Goal: Navigation & Orientation: Find specific page/section

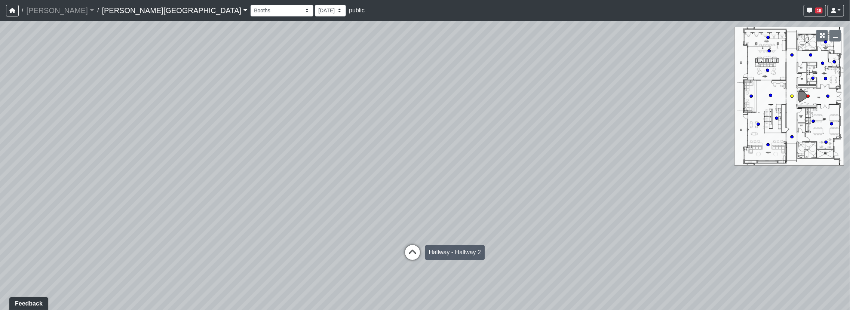
click at [409, 253] on icon at bounding box center [413, 256] width 22 height 22
drag, startPoint x: 404, startPoint y: 235, endPoint x: 139, endPoint y: 219, distance: 265.5
click at [139, 219] on div "Loading... Hallway - Hallway 2 Loading... Entry Loading... Clubroom - Entrance …" at bounding box center [425, 165] width 850 height 289
click at [408, 233] on icon at bounding box center [407, 237] width 22 height 22
click at [391, 233] on icon at bounding box center [394, 236] width 22 height 22
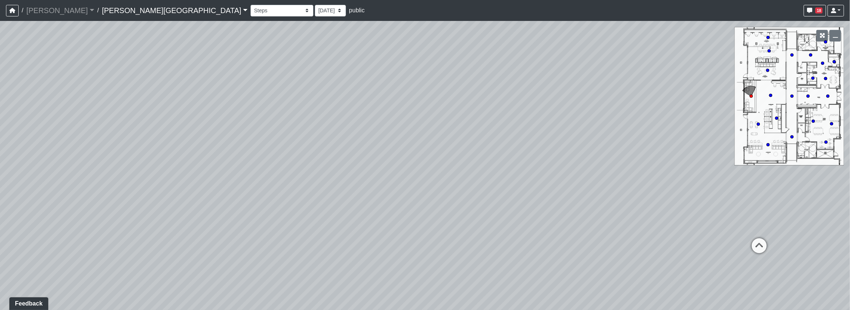
drag, startPoint x: 704, startPoint y: 238, endPoint x: 22, endPoint y: 212, distance: 682.0
click at [22, 212] on div "Loading... Hallway - Hallway 2 Loading... Entry Loading... Clubroom - Entrance …" at bounding box center [425, 165] width 850 height 289
drag, startPoint x: 527, startPoint y: 172, endPoint x: 410, endPoint y: 193, distance: 119.2
click at [410, 193] on div "Loading... Hallway - Hallway 2 Loading... Entry Loading... Clubroom - Entrance …" at bounding box center [425, 165] width 850 height 289
click at [477, 220] on icon at bounding box center [476, 219] width 22 height 22
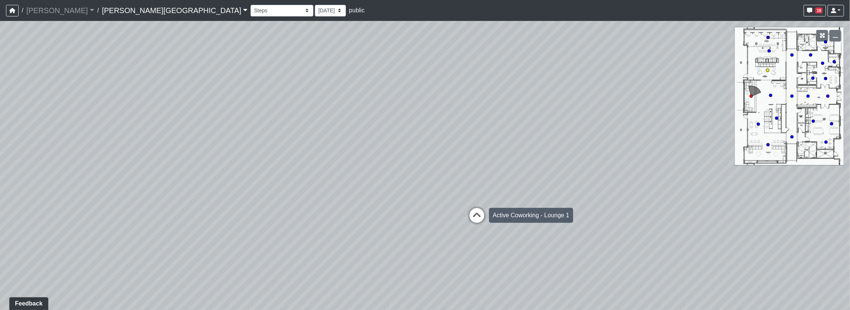
select select "qjnHJpEkZmSiJeM2RzTrXn"
drag, startPoint x: 406, startPoint y: 215, endPoint x: 802, endPoint y: 110, distance: 409.3
click at [802, 110] on div "Loading... Hallway - Hallway 2 Loading... Entry Loading... Clubroom - Entrance …" at bounding box center [425, 165] width 850 height 289
drag, startPoint x: 447, startPoint y: 209, endPoint x: 554, endPoint y: 109, distance: 146.0
click at [551, 100] on div "Loading... Hallway - Hallway 2 Loading... Entry Loading... Clubroom - Entrance …" at bounding box center [425, 165] width 850 height 289
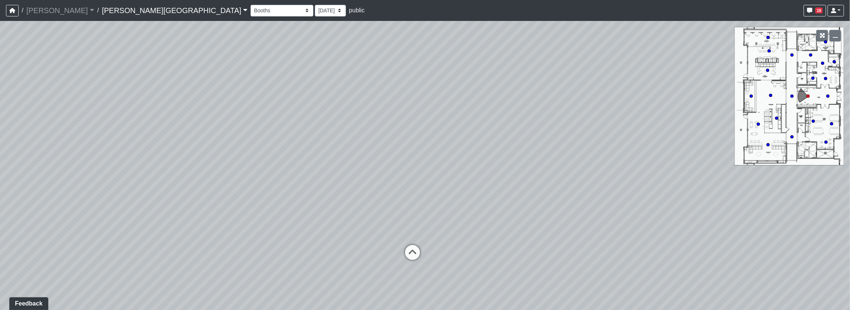
click at [828, 94] on icon at bounding box center [828, 96] width 4 height 4
drag, startPoint x: 621, startPoint y: 181, endPoint x: 242, endPoint y: 215, distance: 379.9
click at [242, 215] on div "Loading... Hallway - Hallway 2 Loading... Entry Loading... Booths Loading... Qu…" at bounding box center [425, 165] width 850 height 289
click at [541, 262] on icon at bounding box center [545, 266] width 22 height 22
drag, startPoint x: 496, startPoint y: 251, endPoint x: 397, endPoint y: 200, distance: 111.0
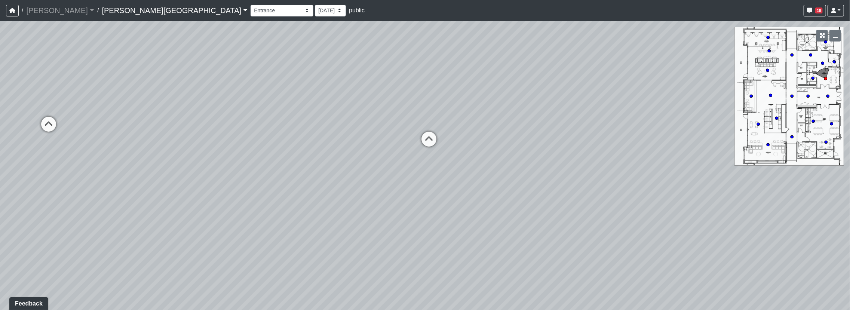
click at [397, 200] on div "Loading... Hallway - Hallway 2 Loading... Entry Loading... Booths Loading... Qu…" at bounding box center [425, 165] width 850 height 289
click at [426, 139] on icon at bounding box center [429, 143] width 22 height 22
click at [474, 145] on icon at bounding box center [484, 150] width 22 height 22
drag, startPoint x: 495, startPoint y: 166, endPoint x: 827, endPoint y: 159, distance: 332.8
click at [827, 159] on div "Loading... Hallway - Hallway 2 Loading... Entry Loading... Booths Loading... Qu…" at bounding box center [425, 165] width 850 height 289
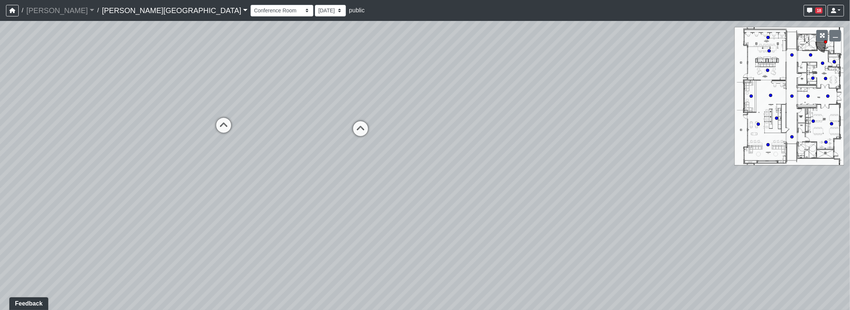
drag, startPoint x: 353, startPoint y: 166, endPoint x: 792, endPoint y: 145, distance: 439.4
click at [792, 145] on div "Loading... Hallway - Hallway 2 Loading... Entry Loading... Booths Loading... Qu…" at bounding box center [425, 165] width 850 height 289
click at [360, 132] on icon at bounding box center [360, 132] width 22 height 22
click at [635, 122] on icon at bounding box center [632, 124] width 22 height 22
drag, startPoint x: 628, startPoint y: 145, endPoint x: 696, endPoint y: 142, distance: 68.5
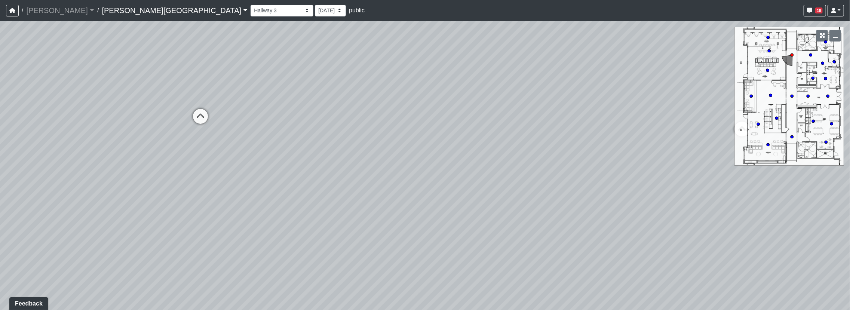
click at [696, 142] on div "Loading... Hallway - Hallway 2 Loading... Entry Loading... Booths Loading... Qu…" at bounding box center [425, 165] width 850 height 289
drag, startPoint x: 219, startPoint y: 151, endPoint x: 431, endPoint y: 153, distance: 212.0
click at [431, 153] on div "Loading... Hallway - Hallway 2 Loading... Entry Loading... Booths Loading... Qu…" at bounding box center [425, 165] width 850 height 289
click at [367, 120] on icon at bounding box center [360, 121] width 22 height 22
drag, startPoint x: 377, startPoint y: 158, endPoint x: 375, endPoint y: 154, distance: 4.4
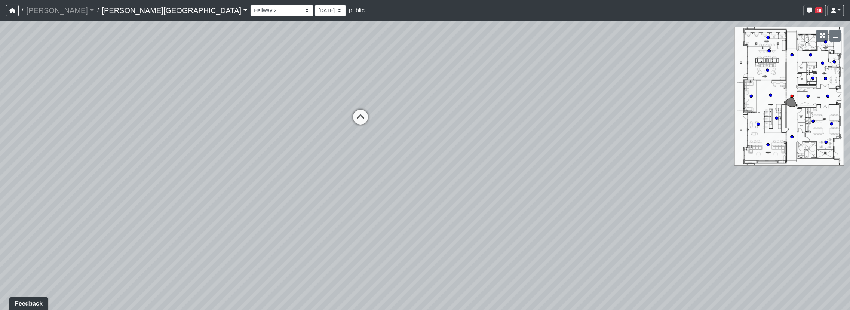
click at [375, 154] on div "Loading... Hallway - Hallway 2 Loading... Entry Loading... Booths Loading... Qu…" at bounding box center [425, 165] width 850 height 289
click at [357, 115] on icon at bounding box center [360, 121] width 22 height 22
drag, startPoint x: 475, startPoint y: 150, endPoint x: 193, endPoint y: 148, distance: 281.9
click at [193, 148] on div "Loading... Hallway - Hallway 2 Loading... Entry Loading... Booths Loading... Qu…" at bounding box center [425, 165] width 850 height 289
drag, startPoint x: 533, startPoint y: 164, endPoint x: 452, endPoint y: 166, distance: 80.8
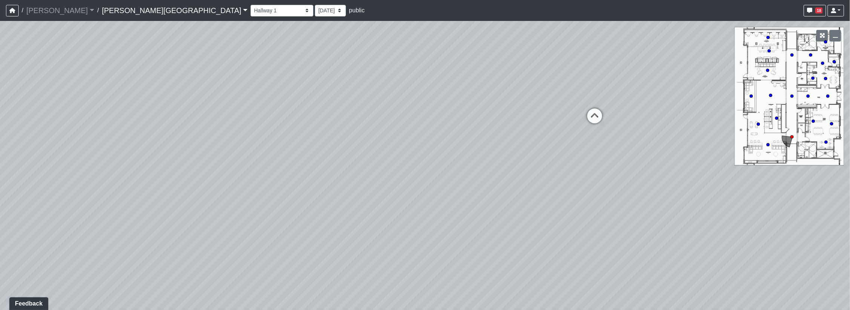
click at [447, 170] on div "Loading... Hallway - Hallway 2 Loading... Entry Loading... Booths Loading... Qu…" at bounding box center [425, 165] width 850 height 289
click at [544, 122] on icon at bounding box center [540, 124] width 22 height 22
drag, startPoint x: 439, startPoint y: 180, endPoint x: 635, endPoint y: 114, distance: 206.8
click at [635, 114] on div "Loading... Hallway - Hallway 2 Loading... Entry Loading... Booths Loading... Qu…" at bounding box center [425, 165] width 850 height 289
drag, startPoint x: 461, startPoint y: 144, endPoint x: 770, endPoint y: 120, distance: 309.4
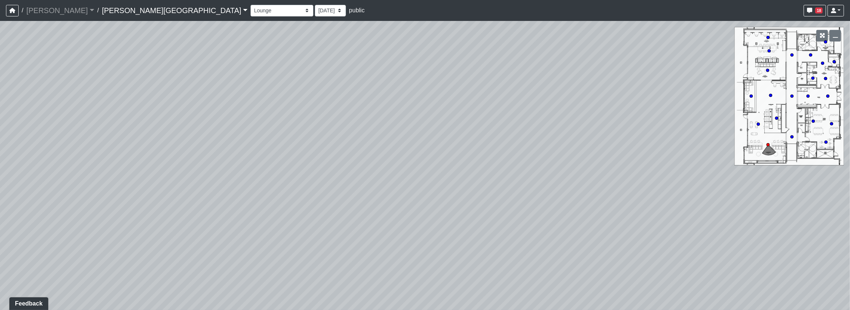
click at [770, 120] on div "Loading... Hallway - Hallway 2 Loading... Entry Loading... Booths Loading... Qu…" at bounding box center [425, 165] width 850 height 289
drag, startPoint x: 478, startPoint y: 150, endPoint x: 537, endPoint y: 299, distance: 159.9
click at [537, 299] on div "Loading... Hallway - Hallway 2 Loading... Entry Loading... Booths Loading... Qu…" at bounding box center [425, 165] width 850 height 289
drag, startPoint x: 376, startPoint y: 230, endPoint x: 775, endPoint y: 185, distance: 400.6
click at [775, 185] on div "Loading... Hallway - Hallway 2 Loading... Entry Loading... Booths Loading... Qu…" at bounding box center [425, 165] width 850 height 289
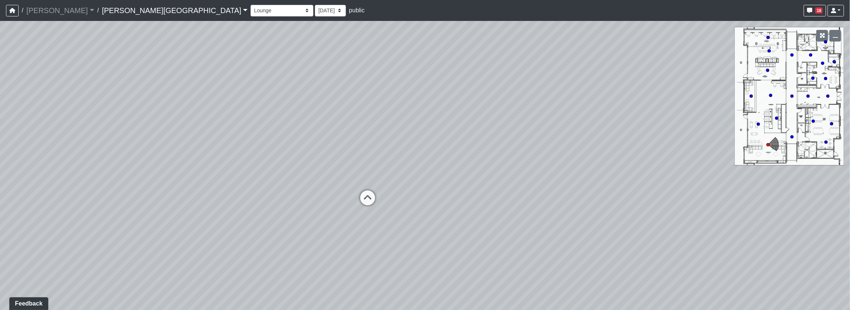
drag, startPoint x: 325, startPoint y: 191, endPoint x: 537, endPoint y: 193, distance: 211.6
click at [537, 193] on div "Loading... Hallway - Hallway 2 Loading... Entry Loading... Booths Loading... Qu…" at bounding box center [425, 165] width 850 height 289
drag, startPoint x: 332, startPoint y: 223, endPoint x: 697, endPoint y: 142, distance: 373.9
click at [697, 142] on div "Loading... Hallway - Hallway 2 Loading... Entry Loading... Booths Loading... Qu…" at bounding box center [425, 165] width 850 height 289
drag, startPoint x: 239, startPoint y: 163, endPoint x: 430, endPoint y: 266, distance: 217.1
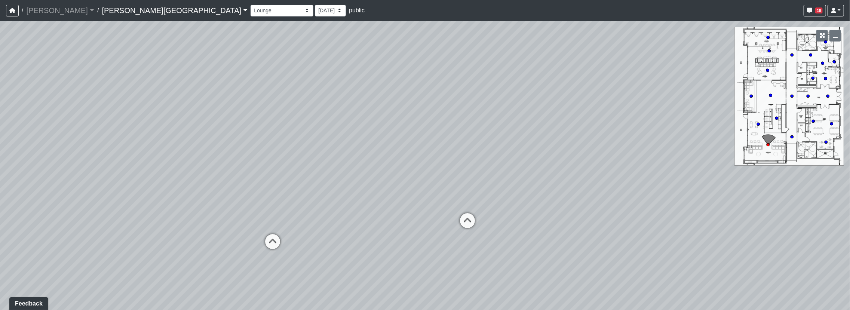
click at [430, 266] on div "Loading... Hallway - Hallway 2 Loading... Entry Loading... Booths Loading... Qu…" at bounding box center [425, 165] width 850 height 289
drag, startPoint x: 445, startPoint y: 219, endPoint x: 346, endPoint y: 215, distance: 98.4
click at [346, 215] on div "Loading... Hallway - Hallway 2 Loading... Entry Loading... Booths Loading... Qu…" at bounding box center [425, 165] width 850 height 289
drag, startPoint x: 559, startPoint y: 218, endPoint x: 365, endPoint y: 221, distance: 194.1
click at [365, 221] on div "Loading... Hallway - Hallway 2 Loading... Entry Loading... Booths Loading... Qu…" at bounding box center [425, 165] width 850 height 289
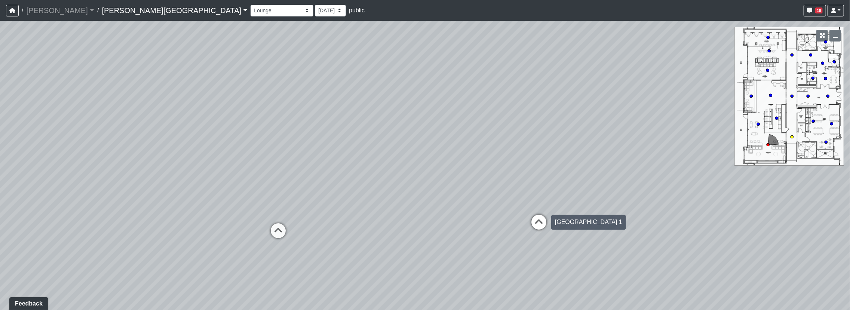
click at [544, 221] on icon at bounding box center [538, 226] width 22 height 22
drag, startPoint x: 598, startPoint y: 204, endPoint x: 357, endPoint y: 199, distance: 240.8
click at [357, 199] on div "Loading... Hallway - Hallway 2 Loading... Entry Loading... Booths Loading... Qu…" at bounding box center [425, 165] width 850 height 289
click at [494, 163] on icon at bounding box center [501, 165] width 22 height 22
drag, startPoint x: 370, startPoint y: 182, endPoint x: 759, endPoint y: 162, distance: 389.3
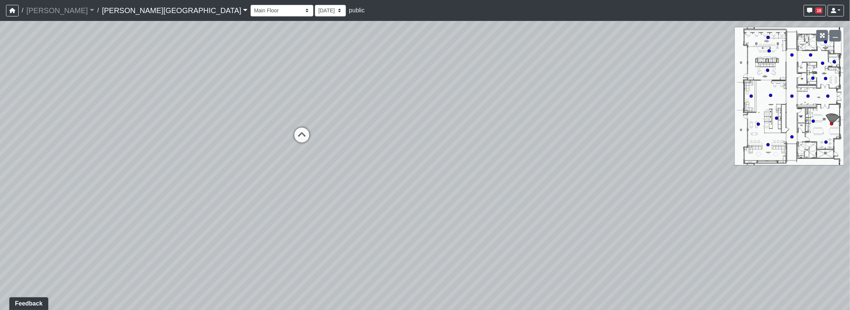
click at [849, 159] on html "/ Flournoy Flournoy Loading... / Tanner Road Tanner Road Loading... Tanner Road…" at bounding box center [425, 155] width 850 height 310
drag, startPoint x: 540, startPoint y: 157, endPoint x: 760, endPoint y: 145, distance: 220.5
click at [760, 145] on div "Loading... Hallway - Hallway 2 Loading... Entry Loading... Booths Loading... Qu…" at bounding box center [425, 165] width 850 height 289
drag, startPoint x: 482, startPoint y: 180, endPoint x: 682, endPoint y: 182, distance: 200.0
click at [709, 182] on div "Loading... Hallway - Hallway 2 Loading... Entry Loading... Booths Loading... Qu…" at bounding box center [425, 165] width 850 height 289
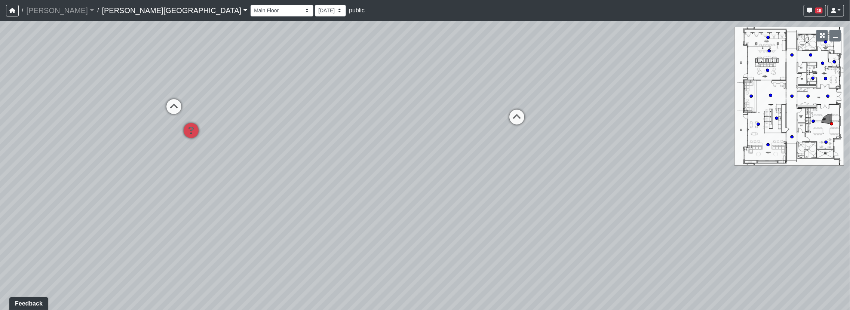
drag, startPoint x: 325, startPoint y: 180, endPoint x: 33, endPoint y: 191, distance: 292.5
click at [33, 191] on div "Loading... Hallway - Hallway 2 Loading... Entry Loading... Booths Loading... Qu…" at bounding box center [425, 165] width 850 height 289
click at [458, 119] on icon at bounding box center [459, 121] width 22 height 22
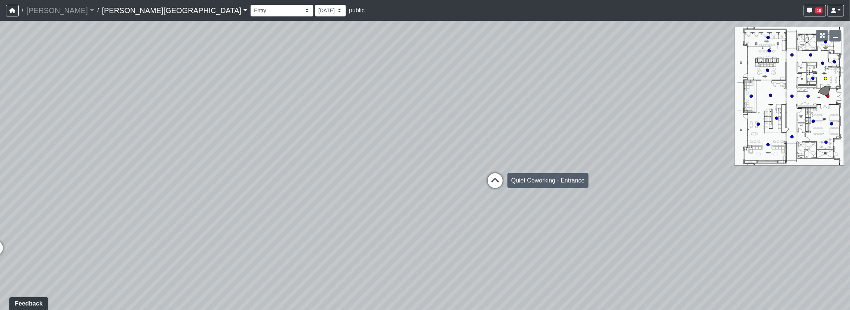
click at [496, 178] on icon at bounding box center [495, 184] width 22 height 22
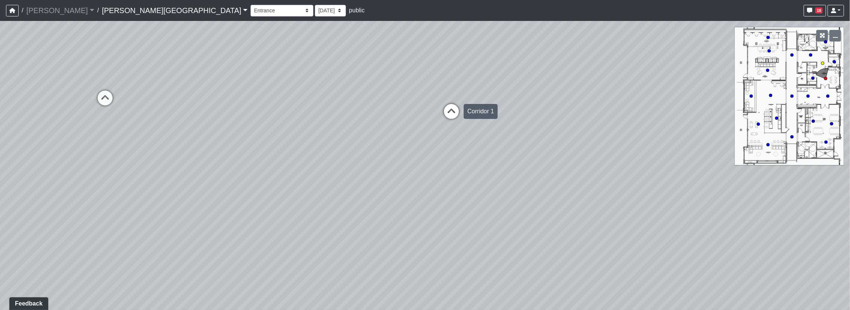
click at [452, 112] on icon at bounding box center [451, 115] width 22 height 22
drag, startPoint x: 385, startPoint y: 122, endPoint x: 611, endPoint y: 166, distance: 230.7
click at [692, 160] on div "Loading... Hallway - Hallway 2 Loading... Entry Loading... Booths Loading... Qu…" at bounding box center [425, 165] width 850 height 289
click at [515, 149] on icon at bounding box center [513, 148] width 22 height 22
drag, startPoint x: 323, startPoint y: 150, endPoint x: 456, endPoint y: 178, distance: 136.2
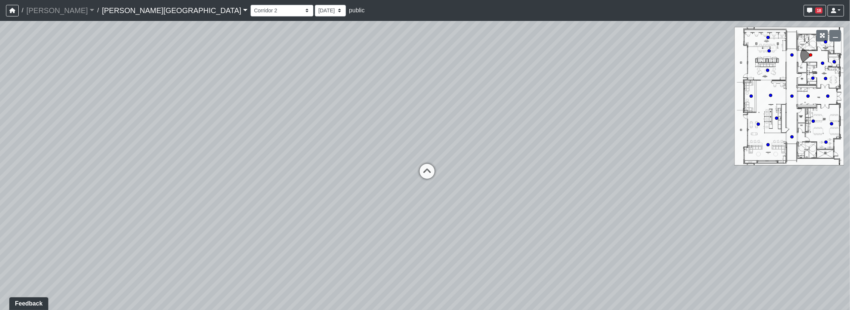
click at [467, 176] on div "Loading... Hallway - Hallway 2 Loading... Entry Loading... Booths Loading... Qu…" at bounding box center [425, 165] width 850 height 289
click at [430, 172] on icon at bounding box center [426, 175] width 22 height 22
drag, startPoint x: 493, startPoint y: 203, endPoint x: 386, endPoint y: 213, distance: 108.2
click at [243, 221] on div "Loading... Hallway - Hallway 2 Loading... Entry Loading... Booths Loading... Qu…" at bounding box center [425, 165] width 850 height 289
drag, startPoint x: 618, startPoint y: 220, endPoint x: 483, endPoint y: 184, distance: 139.1
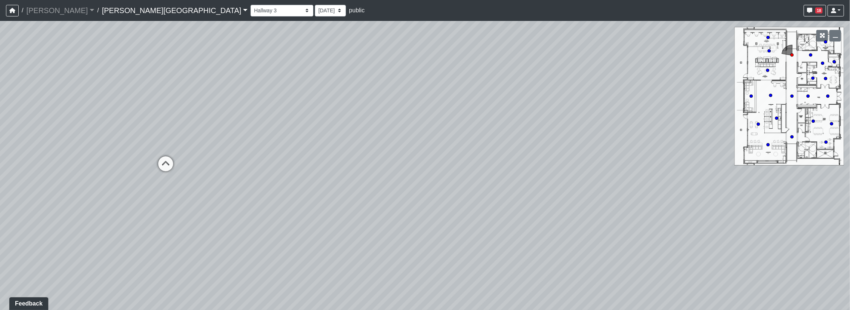
click at [502, 183] on div "Loading... Hallway - Hallway 2 Loading... Entry Loading... Booths Loading... Qu…" at bounding box center [425, 165] width 850 height 289
click at [164, 160] on icon at bounding box center [165, 167] width 22 height 22
select select "dViwrxBUktSms4pSvCpx8T"
drag, startPoint x: 498, startPoint y: 189, endPoint x: 283, endPoint y: 208, distance: 216.2
click at [283, 208] on div "Loading... Hallway - Hallway 2 Loading... Entry Loading... Booths Loading... Qu…" at bounding box center [425, 165] width 850 height 289
